Goal: Find contact information: Find contact information

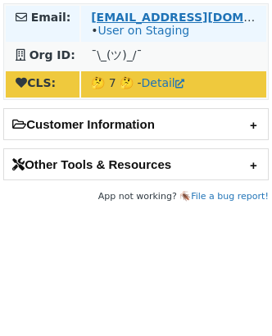
click at [104, 17] on strong "[EMAIL_ADDRESS][DOMAIN_NAME]" at bounding box center [202, 17] width 223 height 13
click at [111, 35] on link "User on Staging" at bounding box center [143, 30] width 92 height 13
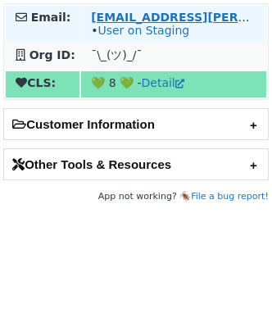
click at [109, 20] on strong "vinicius.bilotto-lima@itau-unibanco.com.br" at bounding box center [256, 17] width 330 height 13
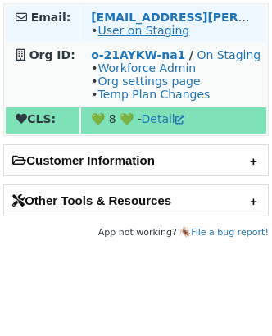
click at [129, 34] on link "User on Staging" at bounding box center [143, 30] width 92 height 13
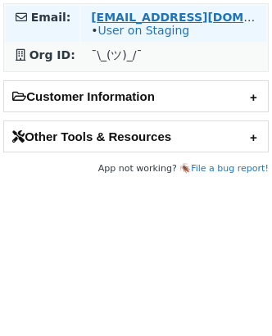
click at [138, 11] on strong "[EMAIL_ADDRESS][DOMAIN_NAME]" at bounding box center [202, 17] width 223 height 13
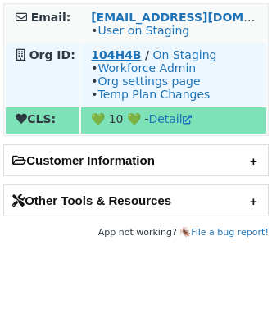
click at [98, 59] on strong "104H4B" at bounding box center [116, 54] width 50 height 13
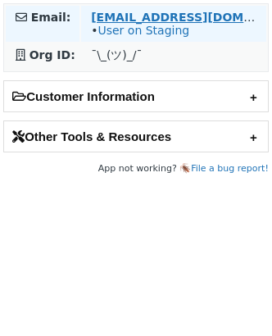
click at [95, 15] on strong "mfurudat@estee.com" at bounding box center [202, 17] width 223 height 13
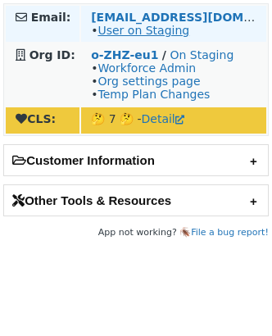
click at [124, 29] on link "User on Staging" at bounding box center [143, 30] width 92 height 13
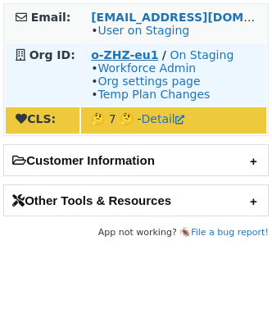
click at [111, 57] on strong "o-ZHZ-eu1" at bounding box center [124, 54] width 67 height 13
click at [97, 53] on strong "o-ZHZ-eu1" at bounding box center [124, 54] width 67 height 13
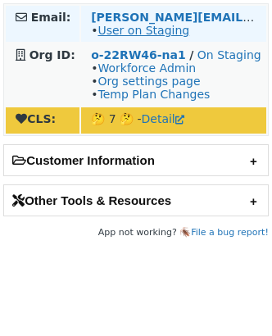
click at [131, 33] on link "User on Staging" at bounding box center [143, 30] width 92 height 13
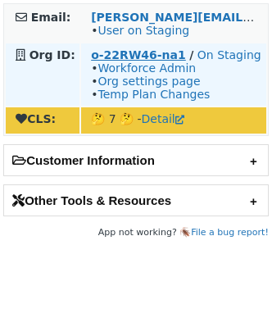
click at [133, 59] on strong "o-22RW46-na1" at bounding box center [138, 54] width 95 height 13
click at [113, 56] on strong "o-21GFV1-na1" at bounding box center [137, 54] width 92 height 13
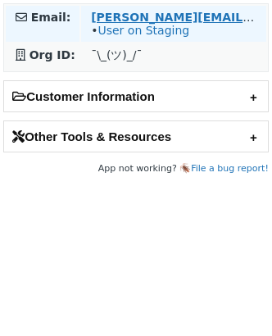
click at [104, 16] on strong "ana.mendesdearaujo@claro.com.br" at bounding box center [256, 17] width 330 height 13
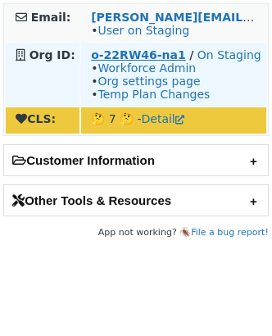
click at [131, 52] on strong "o-22RW46-na1" at bounding box center [138, 54] width 95 height 13
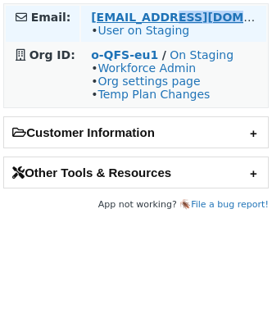
copy strong "siemens.com"
drag, startPoint x: 255, startPoint y: 18, endPoint x: 171, endPoint y: 18, distance: 83.5
click at [171, 18] on td "amanda_lee@siemens.com • User on Staging" at bounding box center [173, 24] width 185 height 36
copy strong "amanda_lee@siemens.com"
drag, startPoint x: 251, startPoint y: 13, endPoint x: 90, endPoint y: 18, distance: 161.3
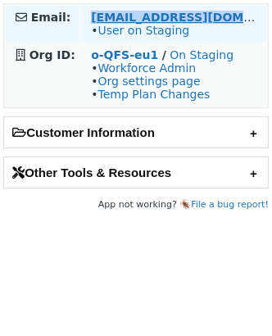
click at [90, 18] on td "amanda_lee@siemens.com • User on Staging" at bounding box center [173, 24] width 185 height 36
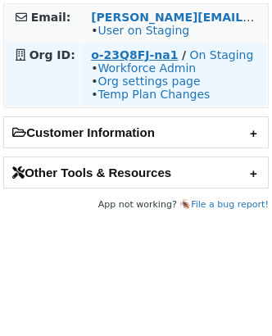
click at [122, 55] on strong "o-23Q8FJ-na1" at bounding box center [134, 54] width 87 height 13
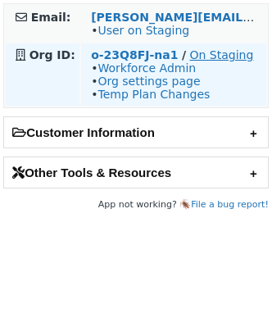
click at [192, 54] on link "On Staging" at bounding box center [222, 54] width 64 height 13
click at [102, 56] on strong "o-23Q8FJ-na1" at bounding box center [134, 54] width 87 height 13
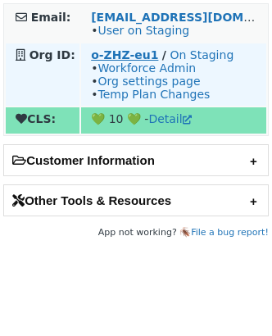
click at [102, 58] on strong "o-ZHZ-eu1" at bounding box center [124, 54] width 67 height 13
click at [133, 59] on strong "o-ZHZ-eu1" at bounding box center [124, 54] width 67 height 13
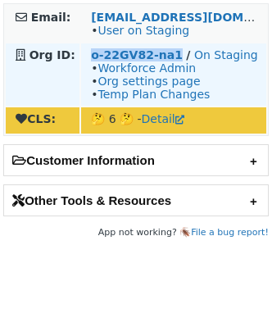
drag, startPoint x: 87, startPoint y: 52, endPoint x: 174, endPoint y: 52, distance: 86.8
click at [174, 52] on td "o-22GV82-na1 / On Staging • Workforce Admin • Org settings page • Temp Plan Cha…" at bounding box center [173, 74] width 185 height 62
copy strong "o-22GV82-na1"
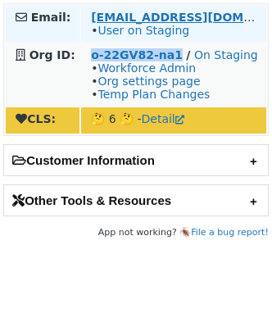
click at [96, 16] on strong "[EMAIL_ADDRESS][DOMAIN_NAME]" at bounding box center [202, 17] width 223 height 13
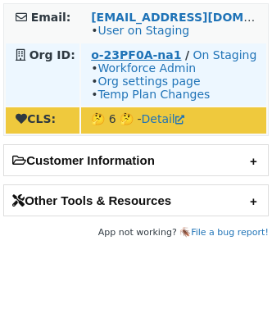
click at [148, 50] on strong "o-23PF0A-na1" at bounding box center [136, 54] width 90 height 13
click at [118, 55] on strong "o-23PF0A-na1" at bounding box center [136, 54] width 90 height 13
